Goal: Book appointment/travel/reservation

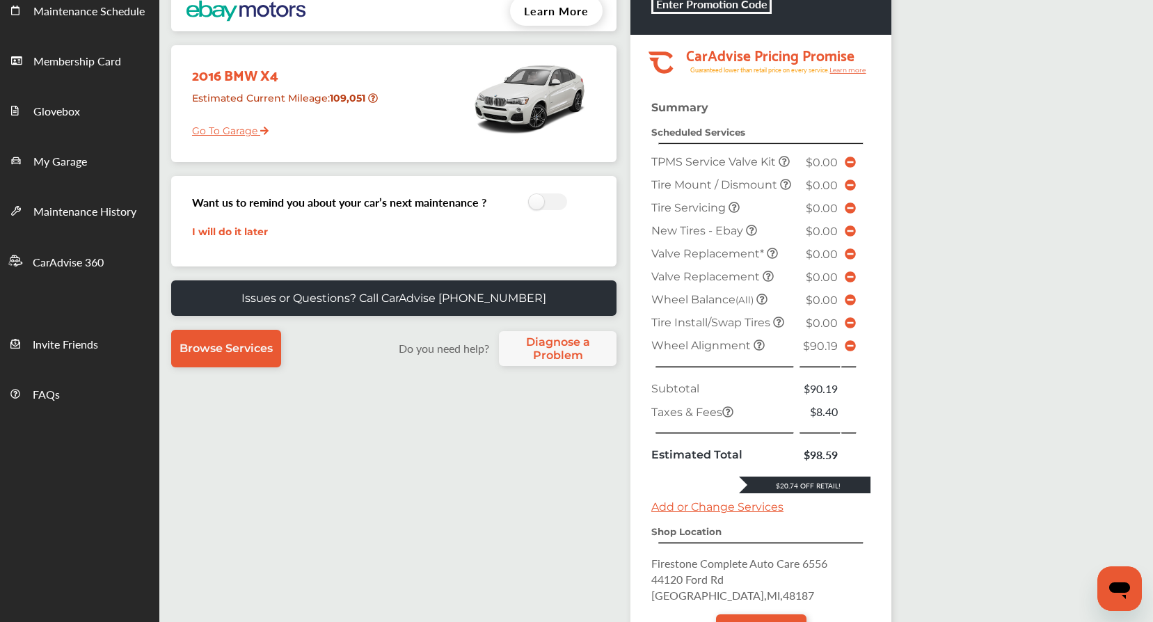
scroll to position [209, 0]
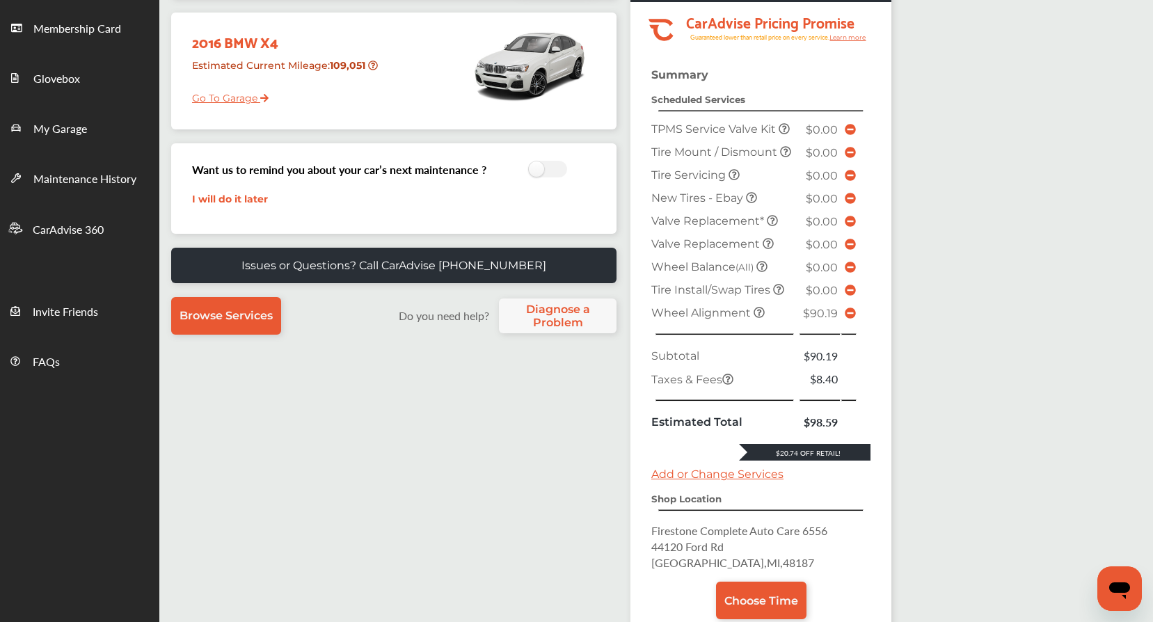
click at [211, 101] on link "Go To Garage" at bounding box center [225, 94] width 87 height 26
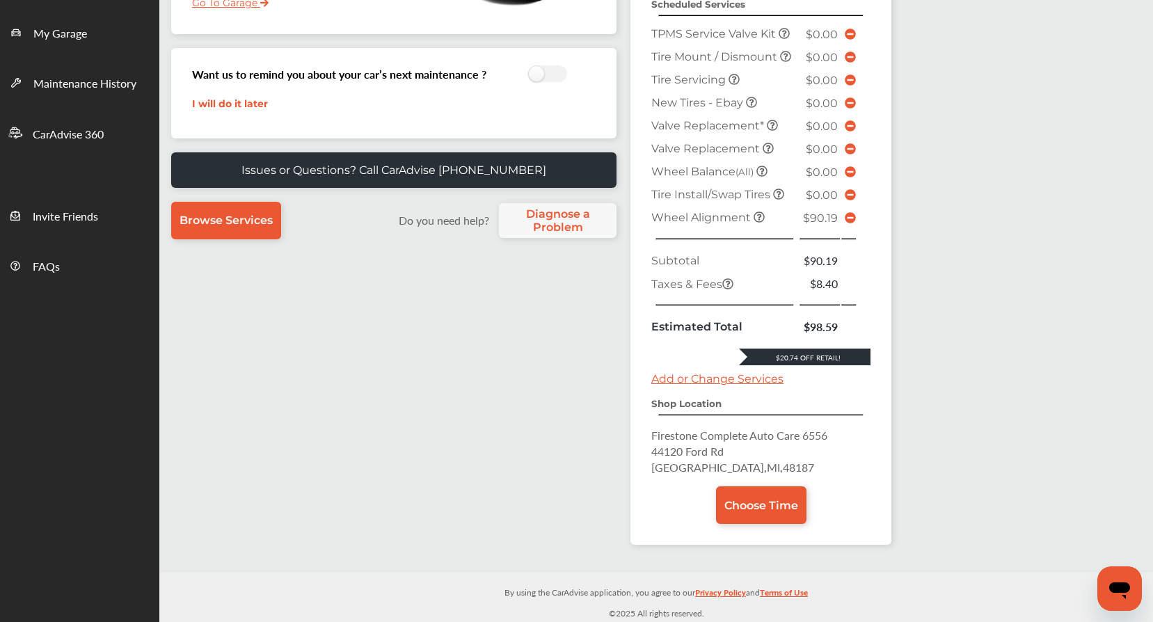
scroll to position [305, 0]
click at [756, 509] on span "Choose Time" at bounding box center [761, 504] width 74 height 13
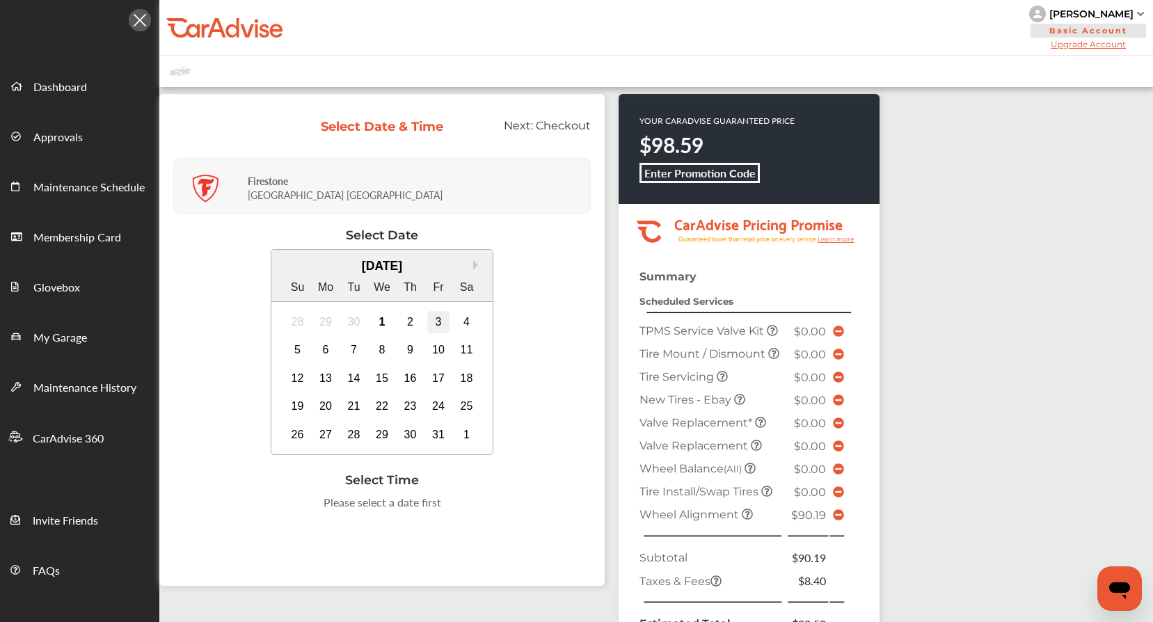
click at [437, 324] on div "3" at bounding box center [438, 322] width 22 height 22
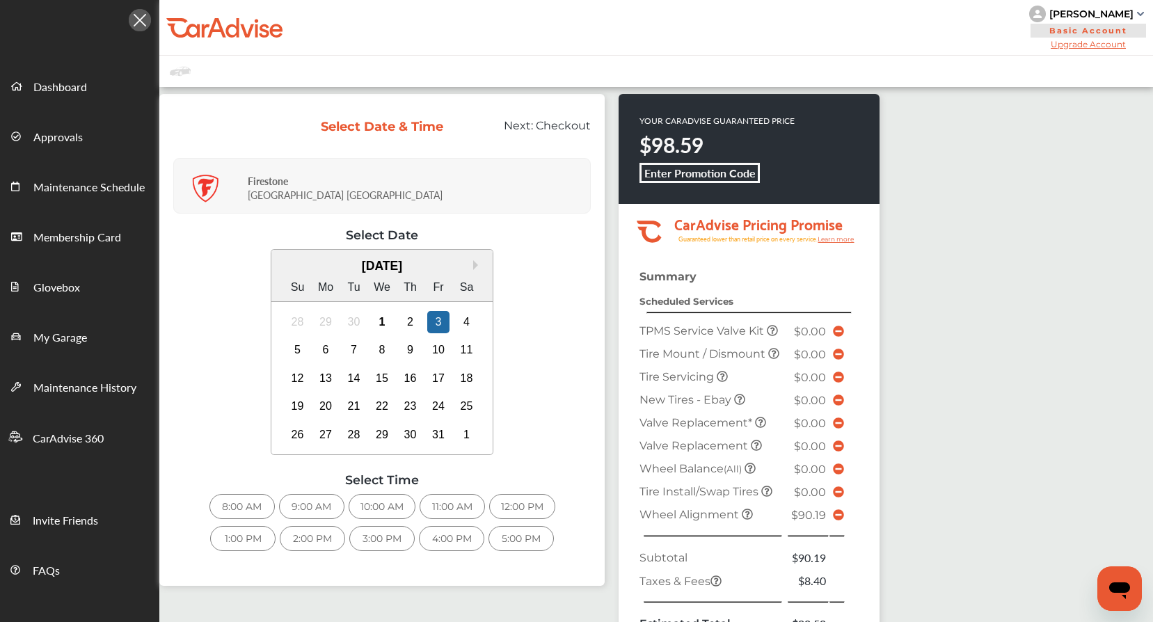
click at [388, 507] on div "10:00 AM" at bounding box center [382, 506] width 67 height 25
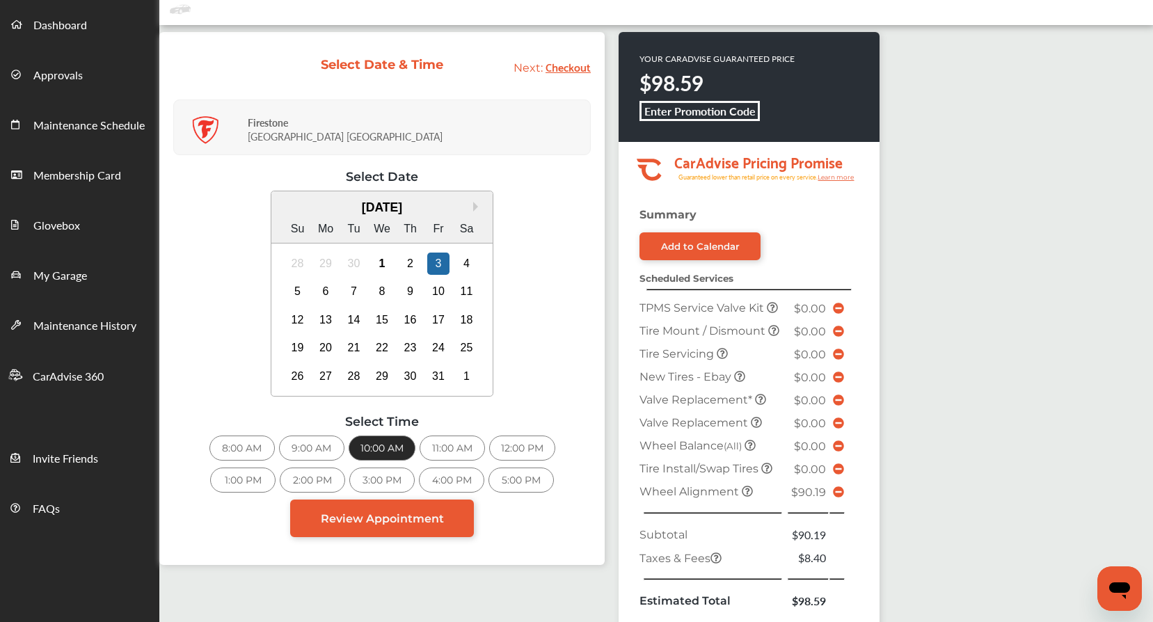
scroll to position [278, 0]
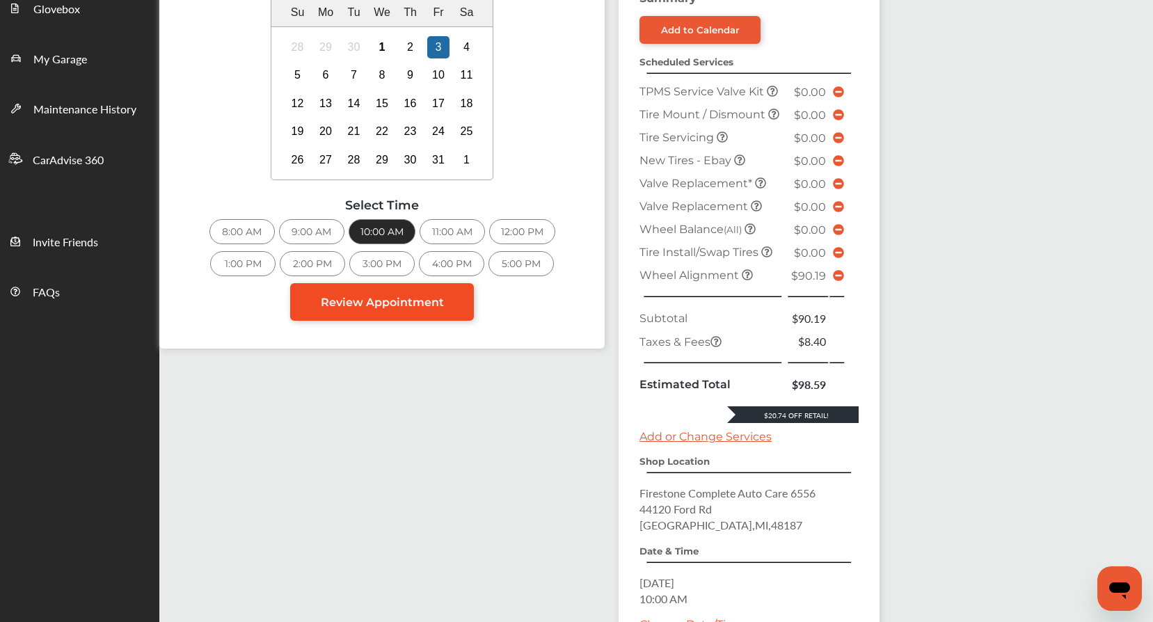
click at [396, 308] on span "Review Appointment" at bounding box center [382, 302] width 123 height 13
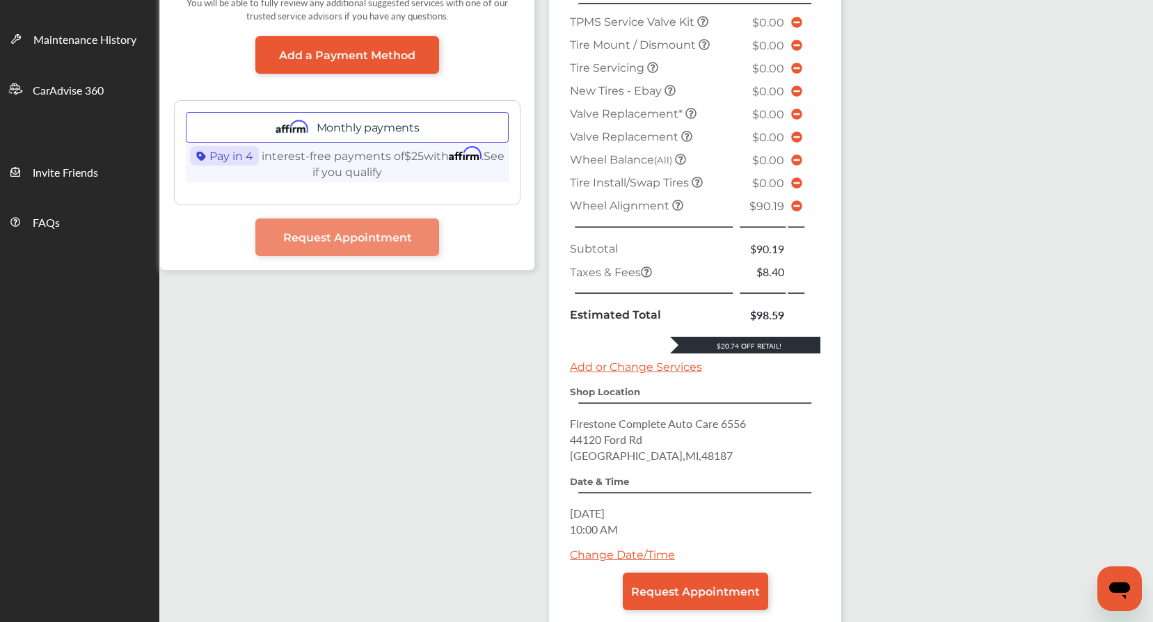
scroll to position [428, 0]
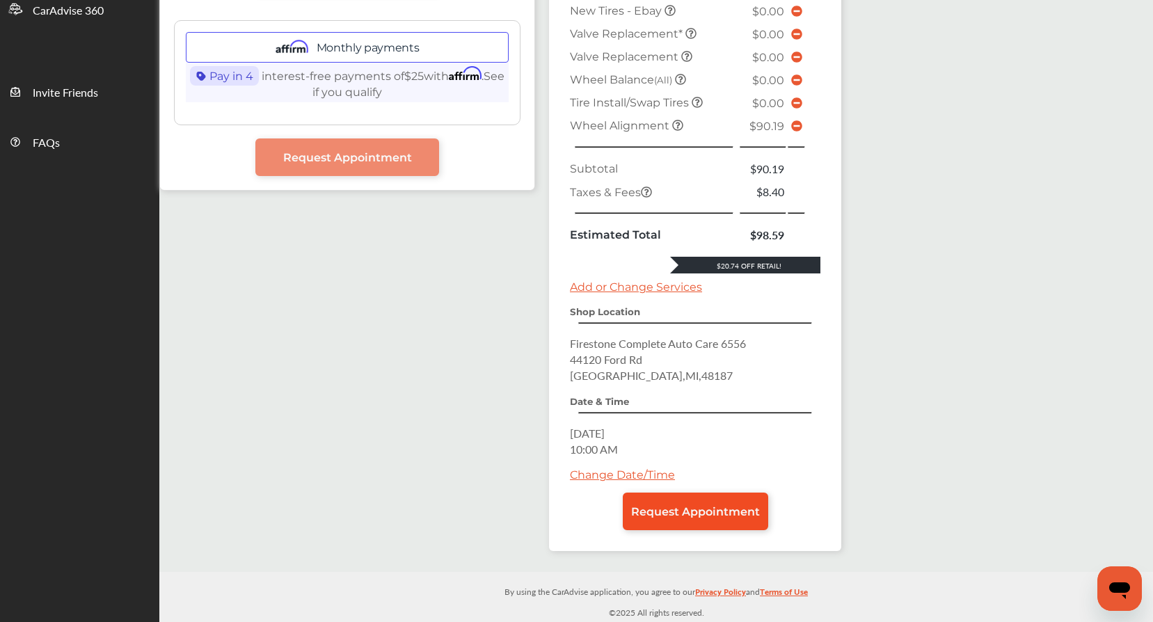
click at [702, 520] on link "Request Appointment" at bounding box center [695, 512] width 145 height 38
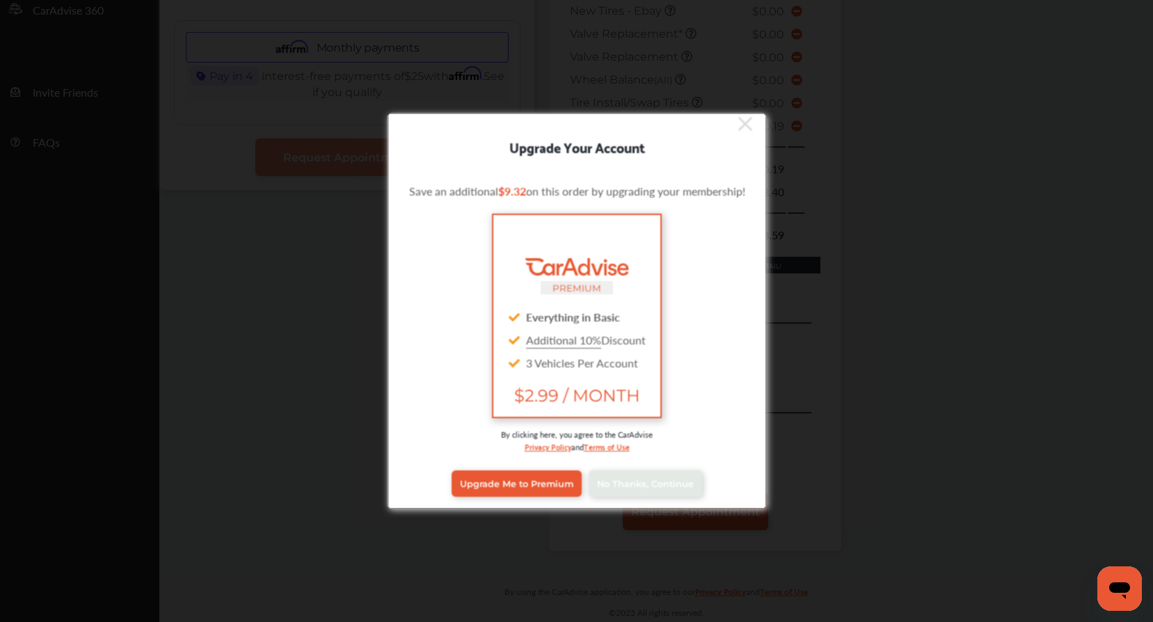
scroll to position [11, 0]
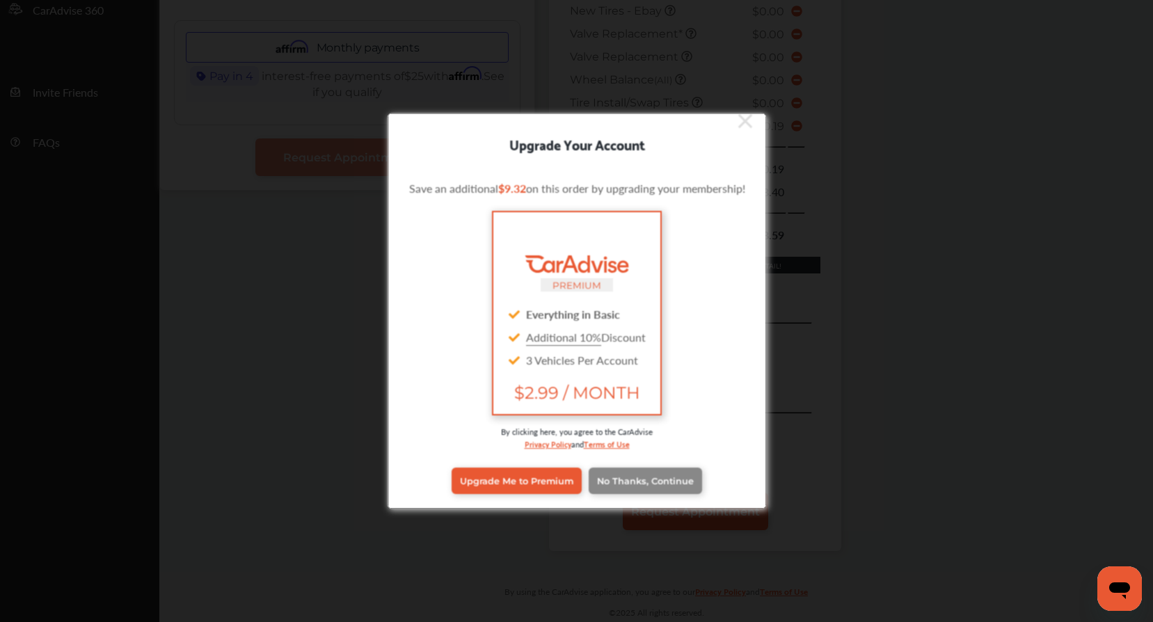
click at [666, 483] on span "No Thanks, Continue" at bounding box center [644, 480] width 97 height 10
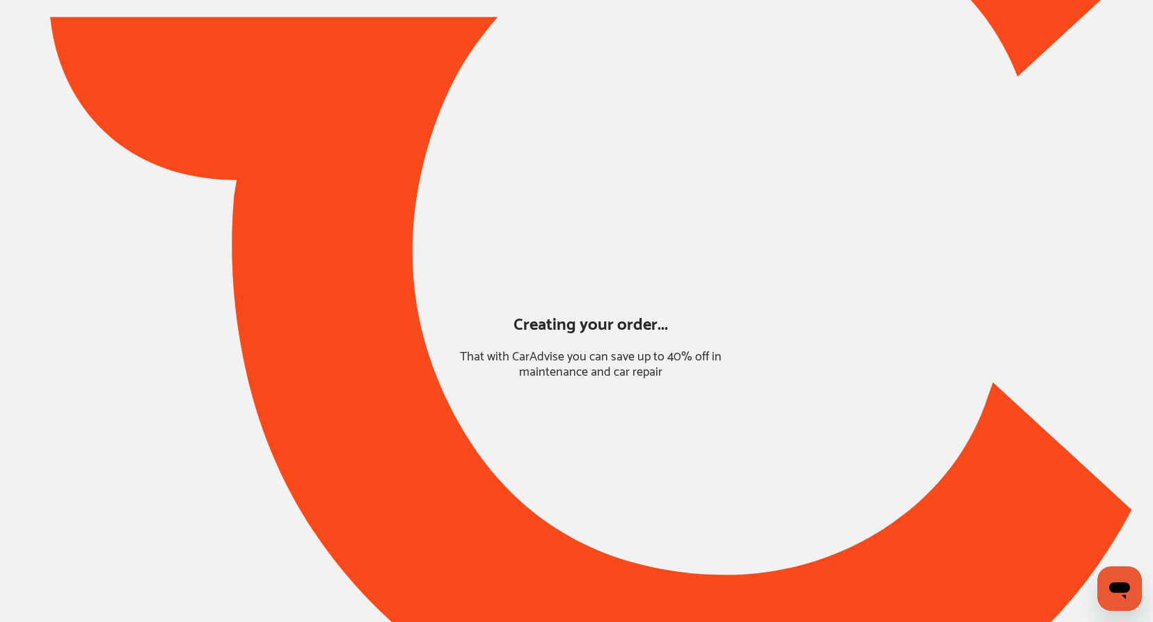
scroll to position [0, 0]
